Goal: Task Accomplishment & Management: Use online tool/utility

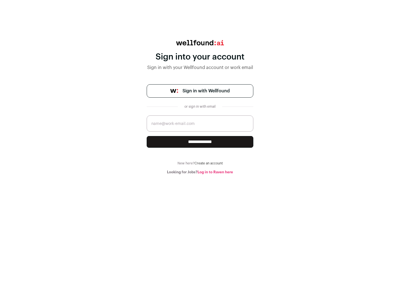
click at [206, 91] on span "Sign in with Wellfound" at bounding box center [206, 91] width 47 height 7
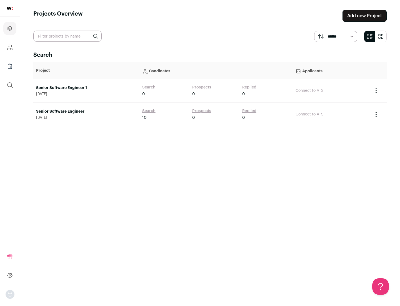
click at [86, 111] on link "Senior Software Engineer" at bounding box center [86, 112] width 101 height 6
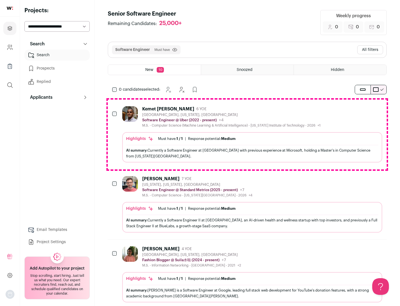
click at [247, 134] on div "Highlights Must have: 1 / 1 How many must haves have been fulfilled? | Response…" at bounding box center [252, 147] width 260 height 30
